Goal: Complete application form

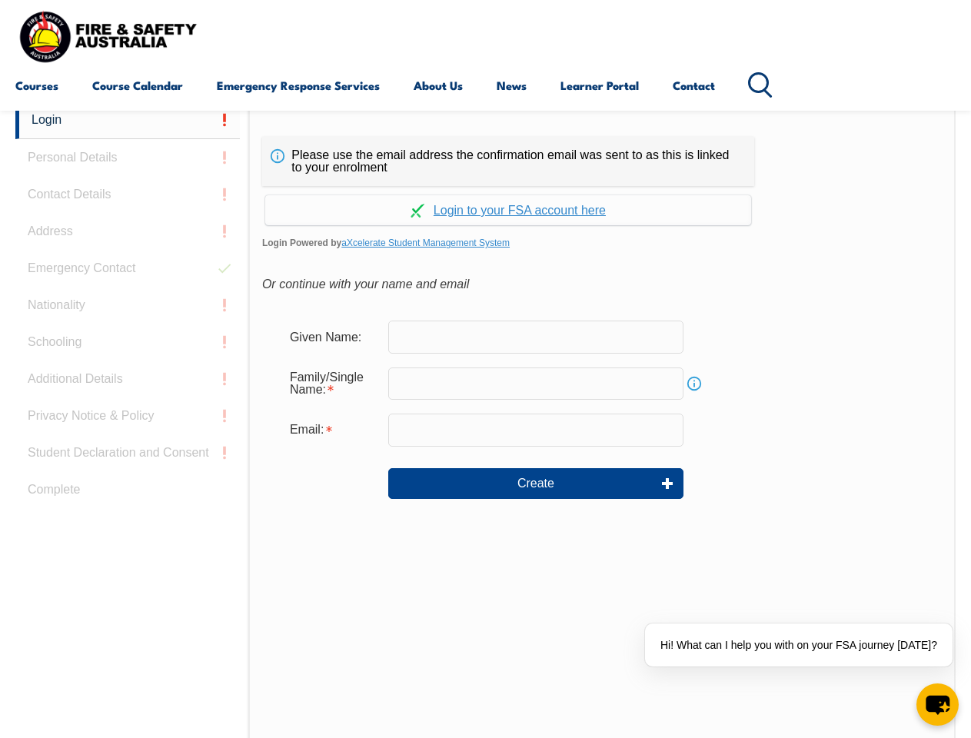
click at [485, 187] on div "Continue with Google Continue with Apple Continue with Facebook Continue with a…" at bounding box center [508, 205] width 492 height 39
click at [485, 420] on input "email" at bounding box center [535, 430] width 295 height 32
click at [128, 120] on link "Login" at bounding box center [127, 120] width 225 height 38
click at [128, 158] on div "Login Personal Details Contact Details Address Emergency Contact Nationality Sc…" at bounding box center [131, 485] width 233 height 768
click at [128, 195] on div "Login Personal Details Contact Details Address Emergency Contact Nationality Sc…" at bounding box center [131, 485] width 233 height 768
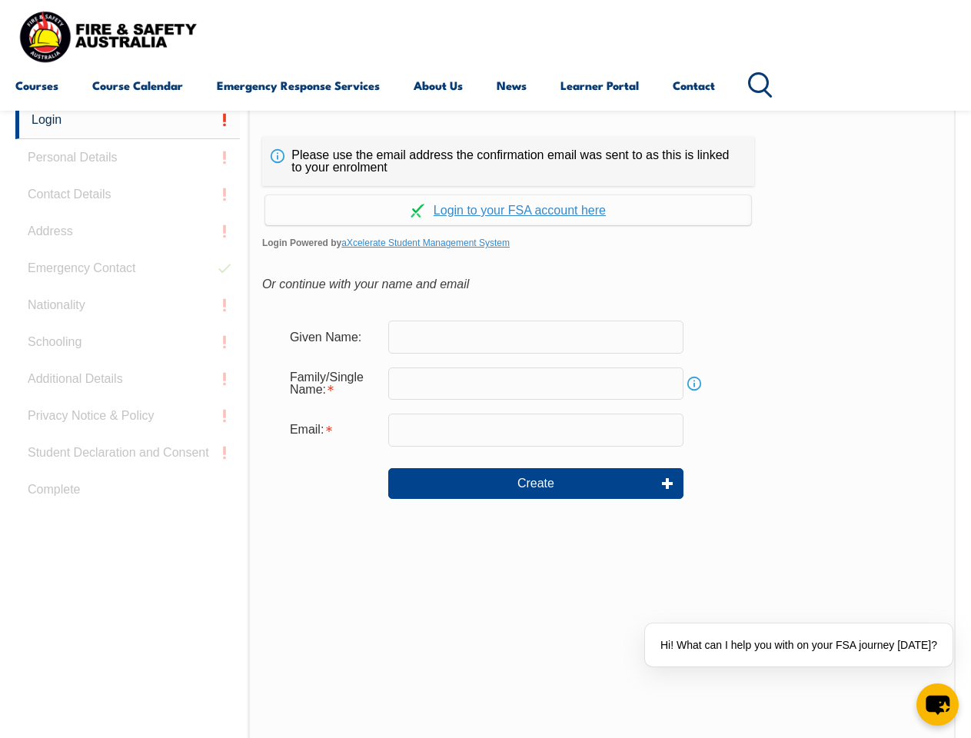
click at [128, 231] on div "Login Personal Details Contact Details Address Emergency Contact Nationality Sc…" at bounding box center [131, 485] width 233 height 768
click at [128, 268] on div "Login Personal Details Contact Details Address Emergency Contact Nationality Sc…" at bounding box center [131, 485] width 233 height 768
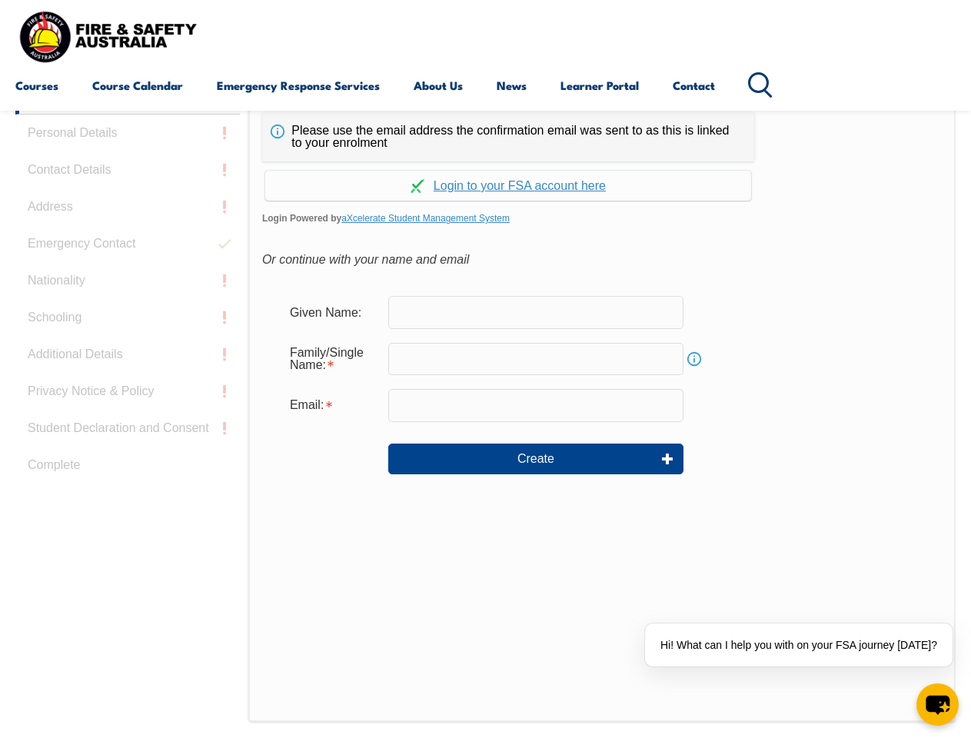
click at [128, 305] on div "Login Personal Details Contact Details Address Emergency Contact Nationality Sc…" at bounding box center [131, 461] width 233 height 768
click at [128, 342] on div "Login Personal Details Contact Details Address Emergency Contact Nationality Sc…" at bounding box center [131, 461] width 233 height 768
click at [128, 379] on div "Login Personal Details Contact Details Address Emergency Contact Nationality Sc…" at bounding box center [131, 461] width 233 height 768
